Goal: Find specific page/section: Find specific page/section

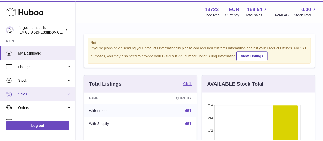
scroll to position [80, 114]
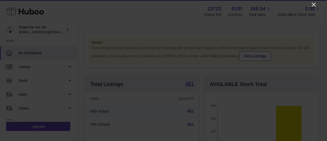
click at [315, 6] on icon "Close" at bounding box center [313, 5] width 4 height 4
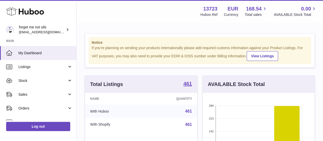
scroll to position [255077, 255044]
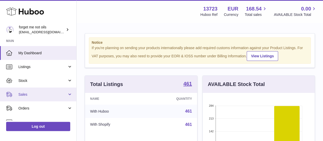
click at [54, 99] on link "Sales" at bounding box center [38, 94] width 76 height 14
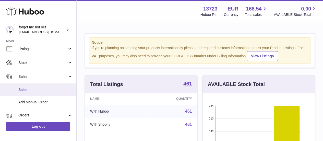
scroll to position [26, 0]
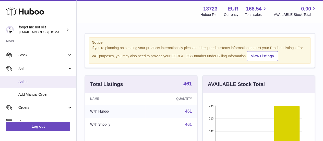
click at [40, 78] on link "Sales" at bounding box center [38, 82] width 76 height 13
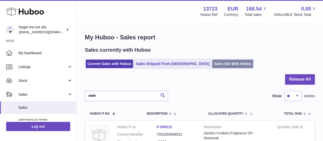
click at [212, 63] on link "Sales Not With Huboo" at bounding box center [232, 63] width 41 height 8
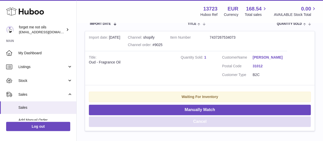
scroll to position [99, 0]
